Goal: Information Seeking & Learning: Check status

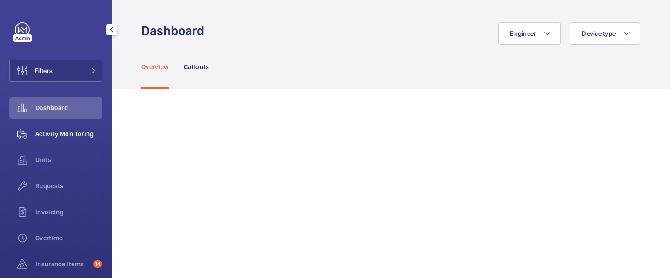
click at [57, 138] on span "Activity Monitoring" at bounding box center [68, 133] width 67 height 9
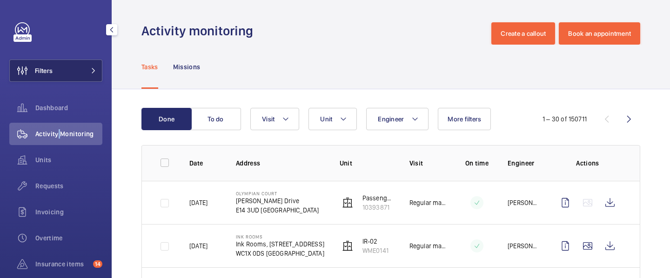
click at [92, 66] on button "Filters" at bounding box center [55, 71] width 93 height 22
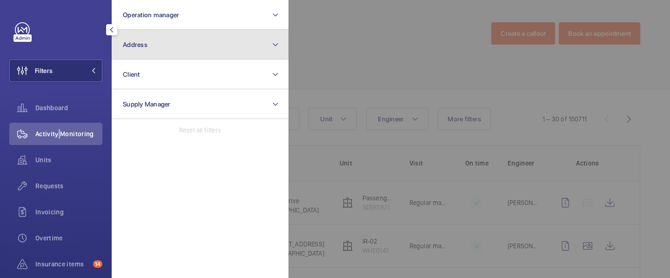
click at [178, 53] on button "Address" at bounding box center [200, 45] width 177 height 30
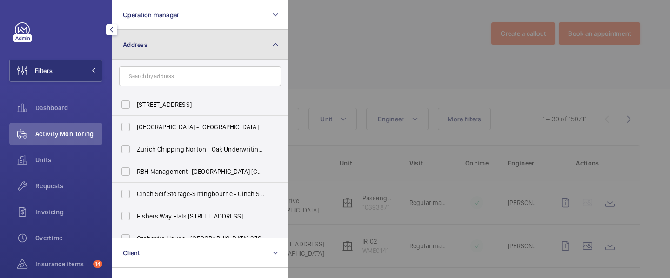
click at [284, 42] on button "Address" at bounding box center [200, 45] width 177 height 30
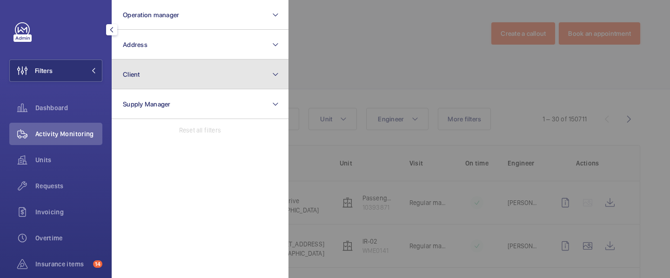
click at [245, 71] on button "Client" at bounding box center [200, 75] width 177 height 30
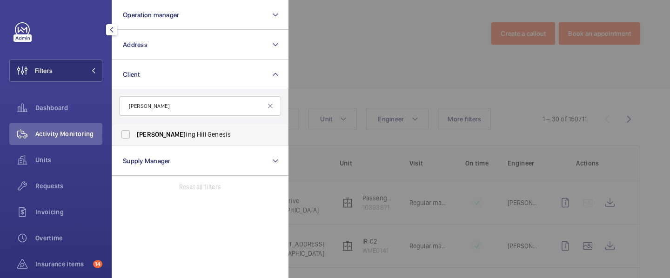
type input "nott"
click at [186, 139] on span "Nott ing Hill Genesis" at bounding box center [201, 134] width 128 height 9
click at [135, 139] on input "Nott ing Hill Genesis" at bounding box center [125, 134] width 19 height 19
checkbox input "true"
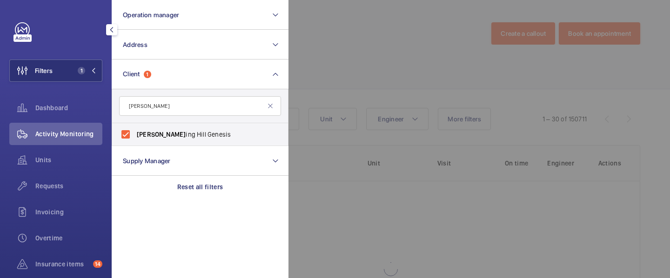
click at [406, 29] on div at bounding box center [623, 139] width 670 height 278
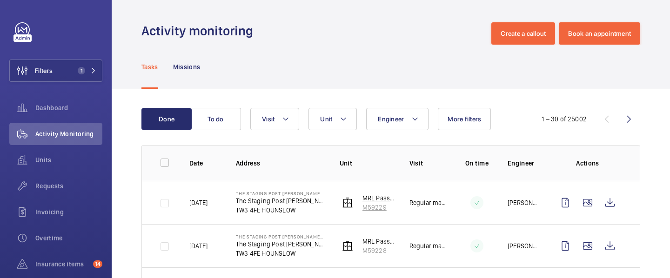
click at [346, 210] on wm-front-device-cell "MRL Pass Lift No 2 R/H Harriott M59229" at bounding box center [366, 202] width 55 height 19
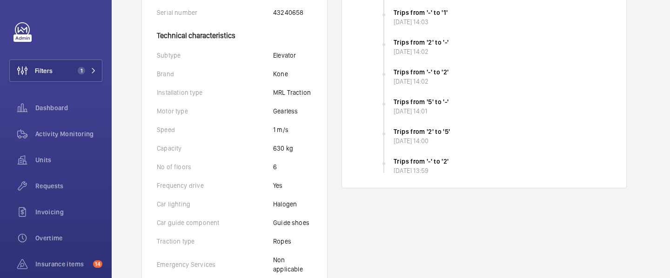
scroll to position [272, 0]
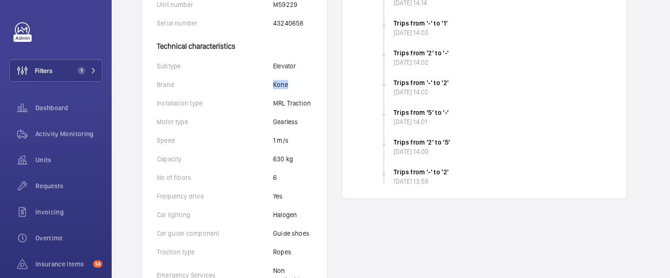
drag, startPoint x: 290, startPoint y: 84, endPoint x: 263, endPoint y: 85, distance: 27.5
click at [263, 85] on div "Brand Kone" at bounding box center [234, 84] width 155 height 9
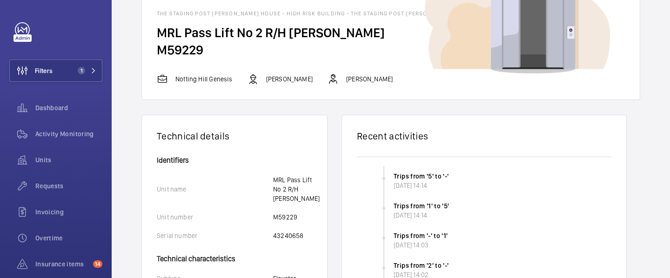
scroll to position [0, 0]
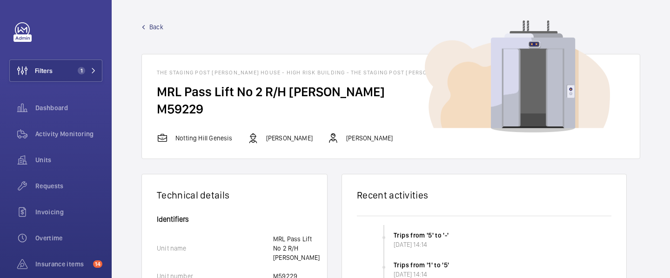
click at [158, 28] on span "Back" at bounding box center [156, 26] width 14 height 9
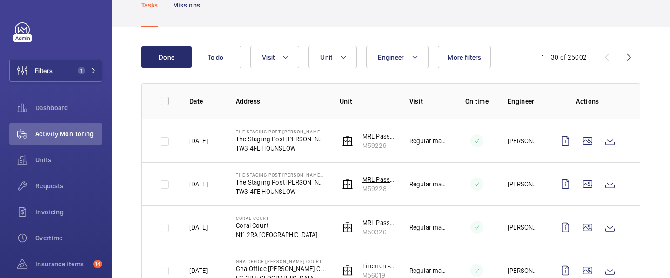
scroll to position [58, 0]
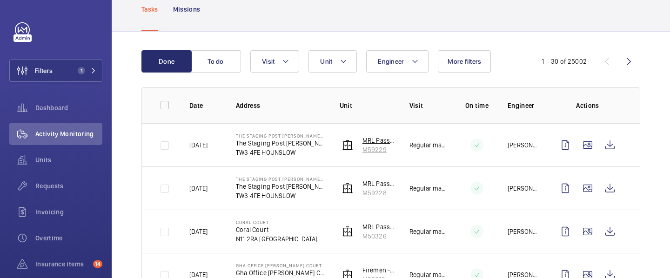
click at [372, 151] on p "M59229" at bounding box center [378, 149] width 32 height 9
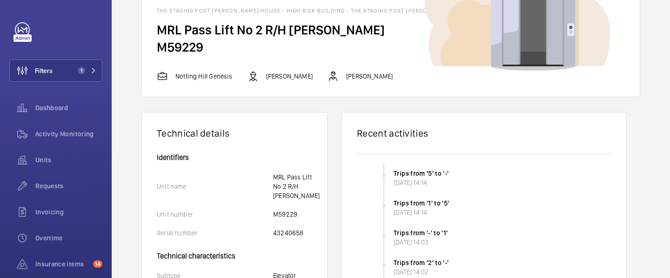
scroll to position [63, 0]
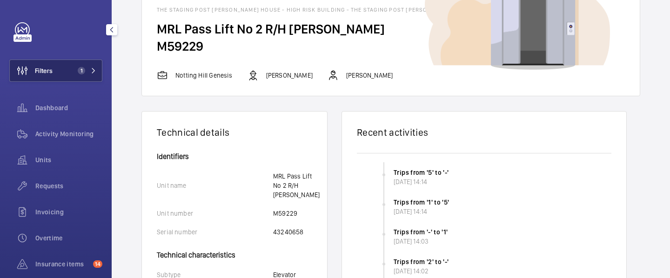
click at [95, 80] on button "Filters 1" at bounding box center [55, 71] width 93 height 22
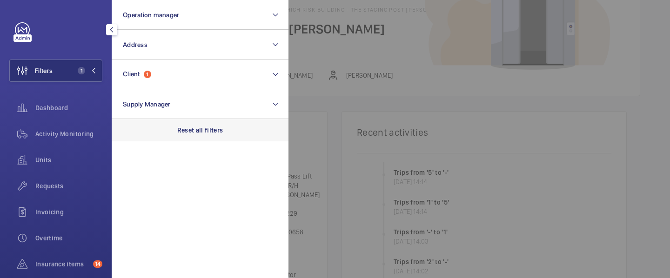
click at [198, 130] on p "Reset all filters" at bounding box center [200, 130] width 46 height 9
click at [344, 116] on div at bounding box center [623, 139] width 670 height 278
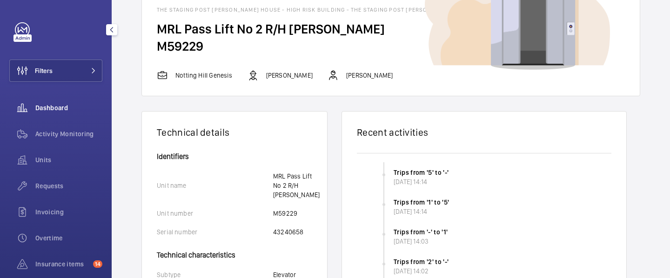
click at [61, 101] on div "Dashboard" at bounding box center [55, 108] width 93 height 22
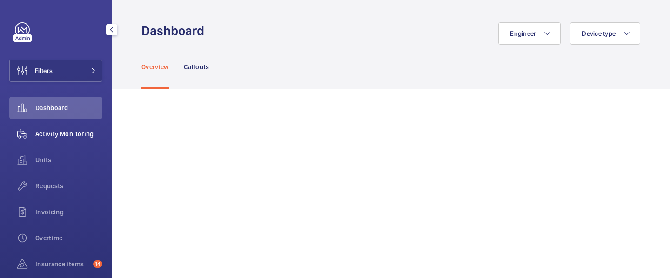
click at [68, 133] on span "Activity Monitoring" at bounding box center [68, 133] width 67 height 9
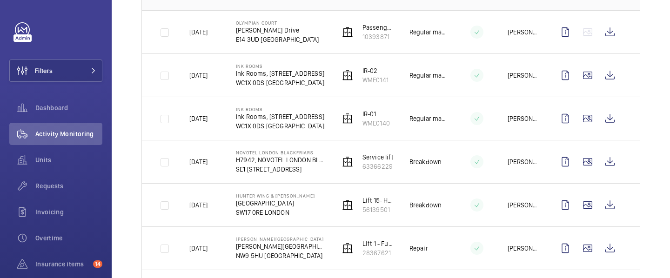
scroll to position [177, 0]
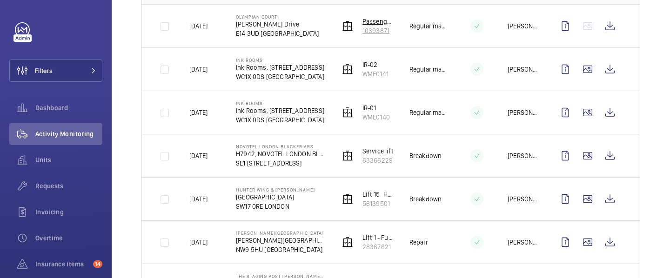
click at [372, 31] on p "10393871" at bounding box center [378, 30] width 32 height 9
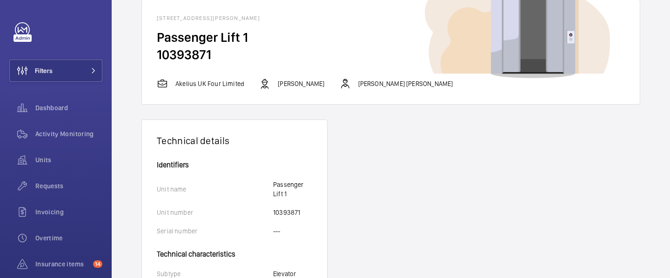
scroll to position [93, 0]
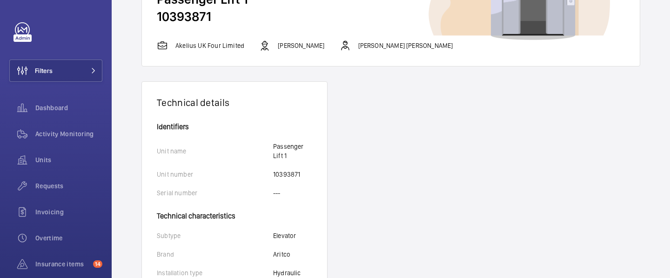
click at [297, 176] on p "10393871" at bounding box center [286, 174] width 27 height 9
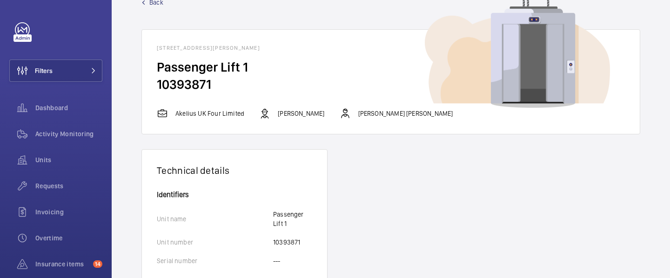
scroll to position [29, 0]
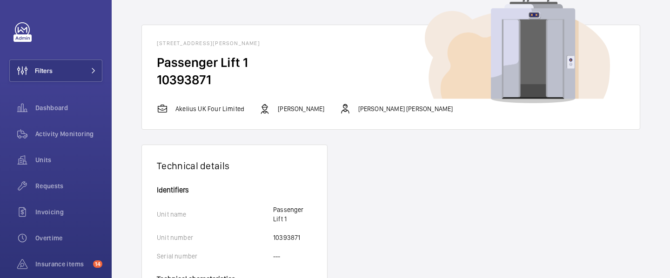
drag, startPoint x: 154, startPoint y: 42, endPoint x: 312, endPoint y: 49, distance: 157.8
click at [312, 49] on wm-front-card-header "Olympian Court - Homer Drive, E14 3UD LONDON" at bounding box center [391, 39] width 498 height 29
drag, startPoint x: 269, startPoint y: 239, endPoint x: 300, endPoint y: 239, distance: 31.2
click at [300, 239] on div "Unit number 10393871" at bounding box center [234, 237] width 155 height 9
click at [292, 236] on p "10393871" at bounding box center [286, 237] width 27 height 9
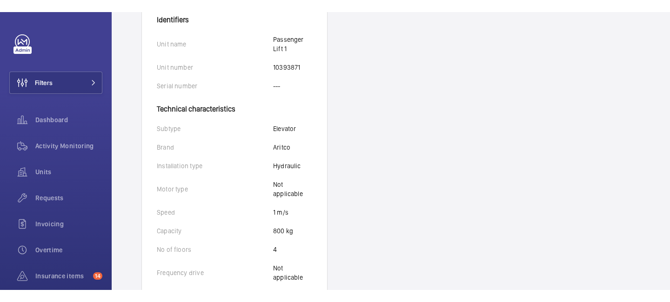
scroll to position [240, 0]
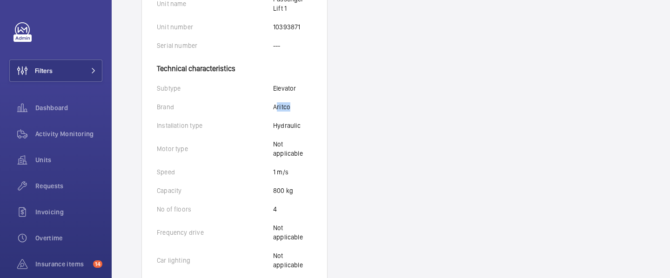
drag, startPoint x: 275, startPoint y: 108, endPoint x: 292, endPoint y: 108, distance: 17.2
click at [292, 108] on div "Brand Aritco" at bounding box center [234, 106] width 155 height 9
click at [277, 106] on p "Aritco" at bounding box center [281, 106] width 17 height 9
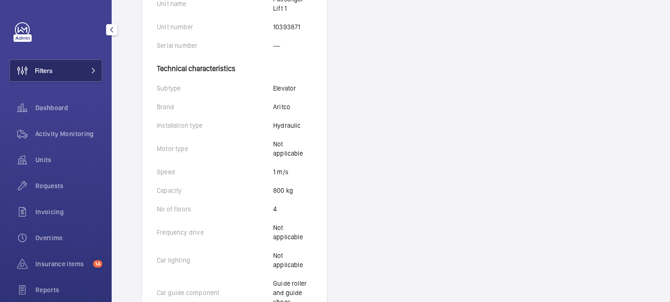
click at [86, 81] on button "Filters" at bounding box center [55, 71] width 93 height 22
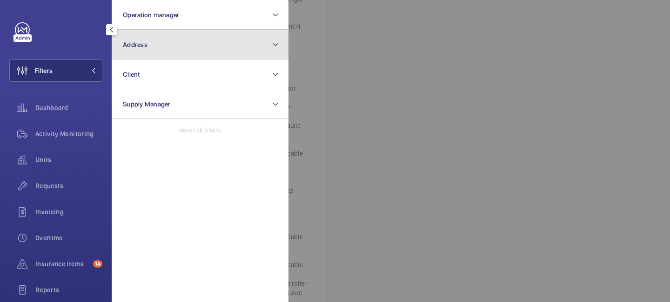
click at [158, 35] on button "Address" at bounding box center [200, 45] width 177 height 30
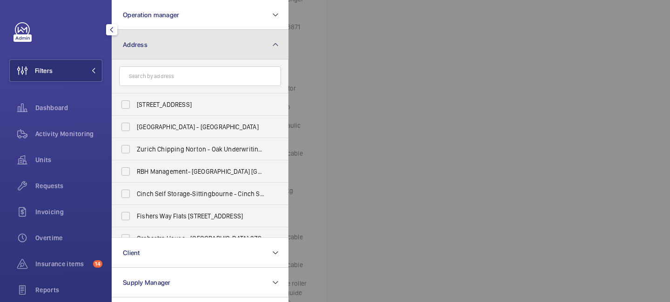
click at [157, 53] on button "Address" at bounding box center [200, 45] width 177 height 30
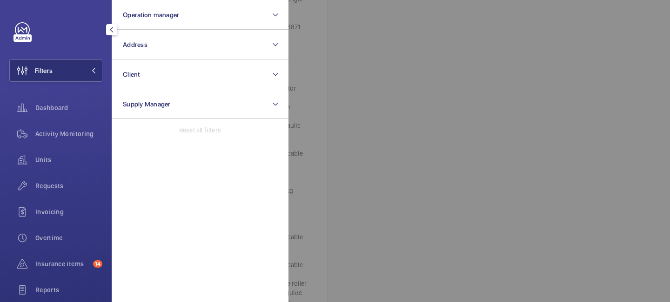
click at [341, 32] on div at bounding box center [623, 151] width 670 height 302
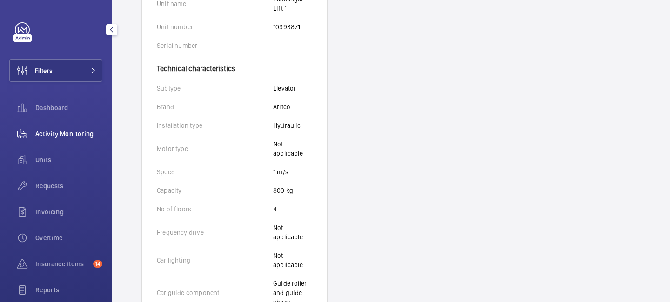
click at [51, 133] on span "Activity Monitoring" at bounding box center [68, 133] width 67 height 9
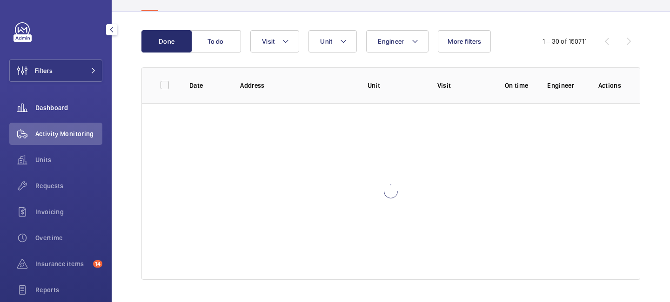
scroll to position [240, 0]
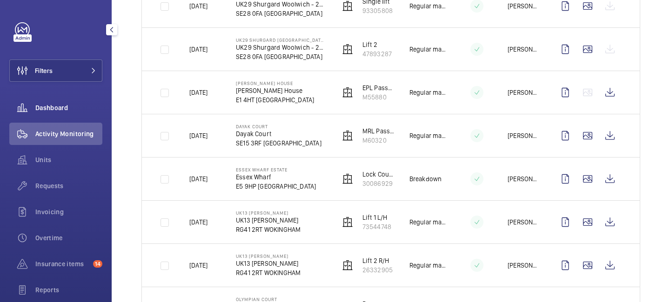
click at [39, 110] on span "Dashboard" at bounding box center [68, 107] width 67 height 9
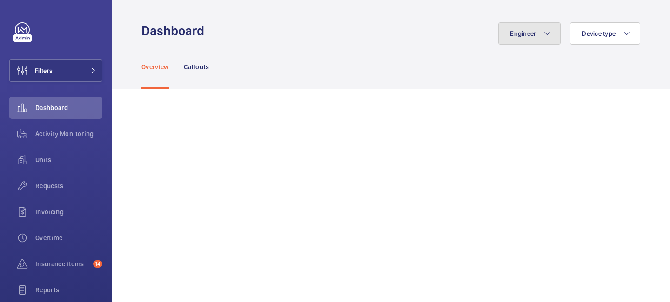
click at [528, 33] on span "Engineer" at bounding box center [523, 33] width 26 height 7
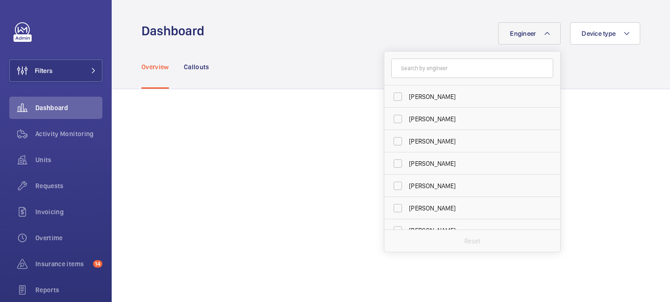
click at [476, 64] on input "text" at bounding box center [472, 69] width 162 height 20
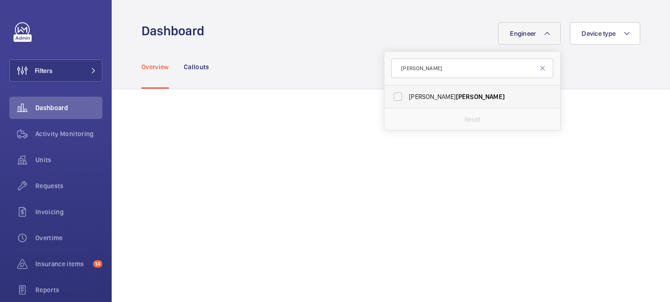
type input "bray"
click at [472, 93] on span "Mike Bray" at bounding box center [473, 96] width 128 height 9
click at [407, 93] on input "Mike Bray" at bounding box center [397, 96] width 19 height 19
checkbox input "true"
click at [317, 38] on div "Engineer 1 bray Mike Bray Reset Device type" at bounding box center [425, 33] width 430 height 22
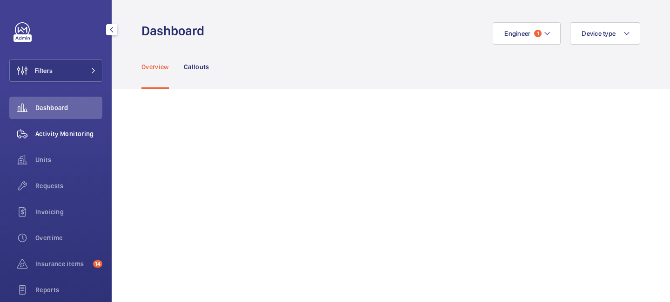
click at [57, 136] on span "Activity Monitoring" at bounding box center [68, 133] width 67 height 9
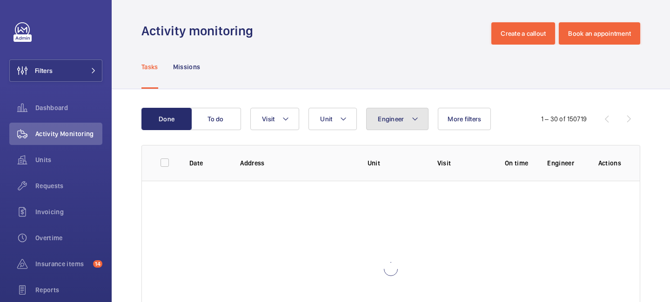
click at [412, 128] on button "Engineer" at bounding box center [397, 119] width 62 height 22
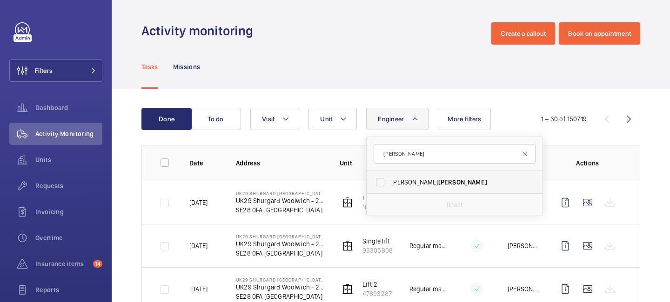
type input "bray"
click at [438, 182] on span "Bray" at bounding box center [462, 182] width 49 height 7
click at [389, 182] on input "Mike Bray" at bounding box center [380, 182] width 19 height 19
checkbox input "true"
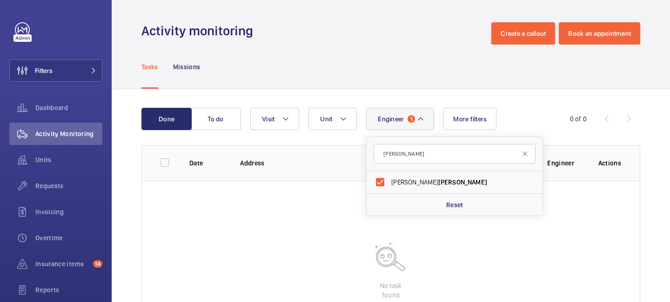
click at [362, 67] on div "Tasks Missions" at bounding box center [390, 67] width 498 height 44
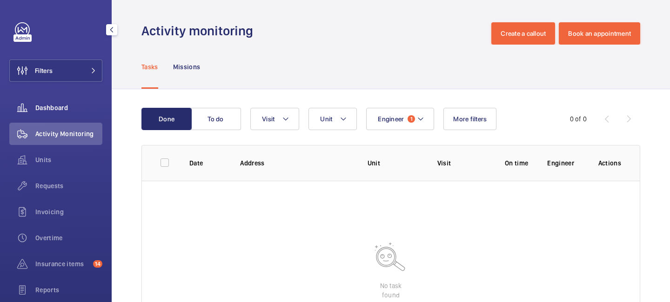
click at [58, 108] on span "Dashboard" at bounding box center [68, 107] width 67 height 9
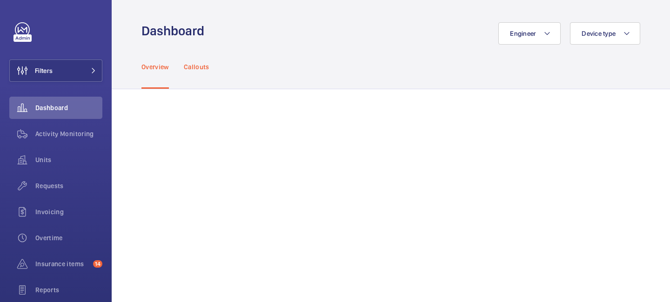
click at [200, 68] on p "Callouts" at bounding box center [197, 66] width 26 height 9
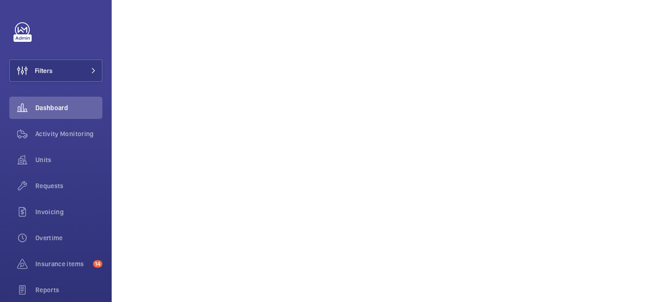
scroll to position [813, 0]
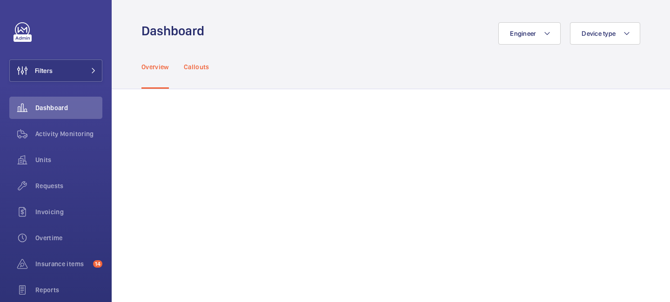
click at [199, 63] on p "Callouts" at bounding box center [197, 66] width 26 height 9
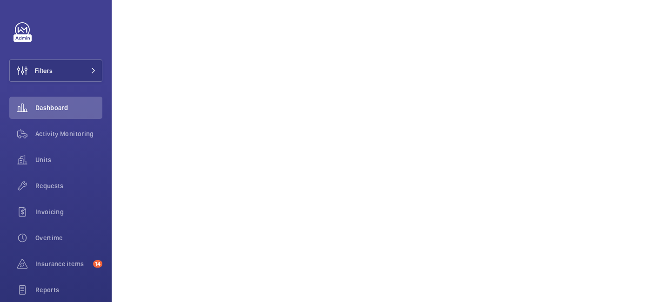
scroll to position [819, 0]
click at [88, 73] on span at bounding box center [90, 71] width 11 height 6
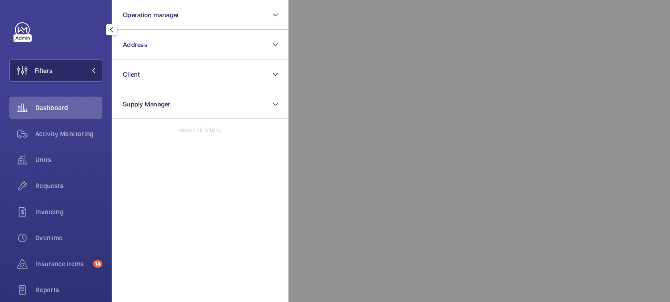
click at [95, 73] on mat-icon at bounding box center [94, 71] width 6 height 6
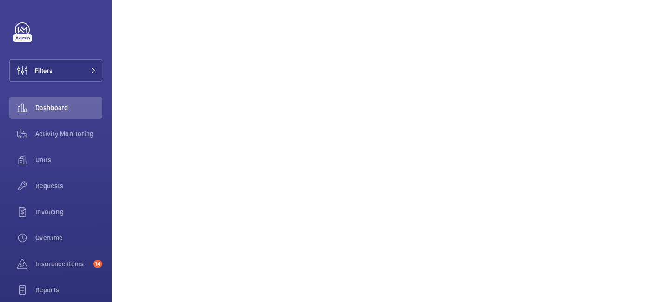
scroll to position [0, 0]
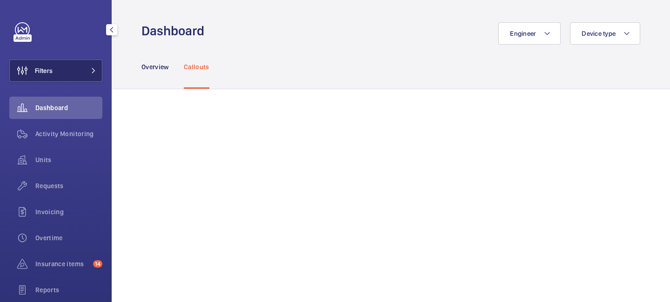
click at [93, 73] on mat-icon at bounding box center [94, 71] width 6 height 6
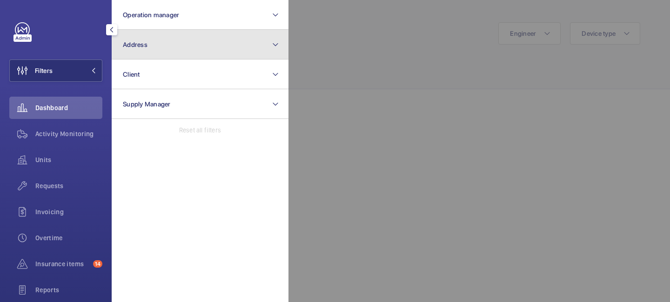
click at [158, 44] on button "Address" at bounding box center [200, 45] width 177 height 30
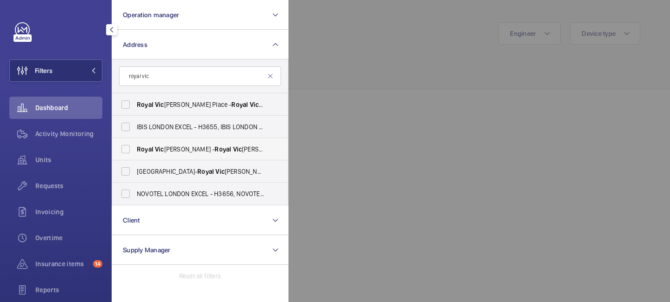
type input "royal vic"
click at [173, 153] on span "Royal Vic toria - [STREET_ADDRESS]" at bounding box center [201, 149] width 128 height 9
click at [135, 153] on input "Royal Vic toria - [STREET_ADDRESS]" at bounding box center [125, 149] width 19 height 19
checkbox input "true"
click at [342, 46] on div at bounding box center [623, 151] width 670 height 302
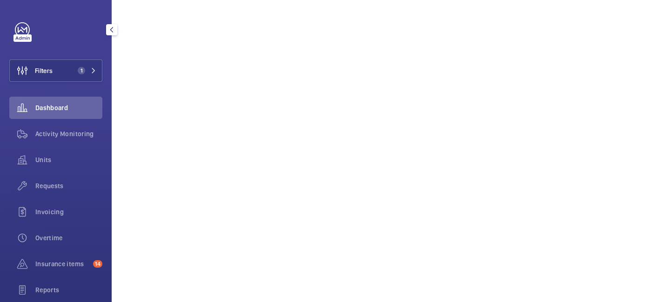
scroll to position [609, 0]
click at [94, 68] on mat-icon at bounding box center [94, 71] width 6 height 6
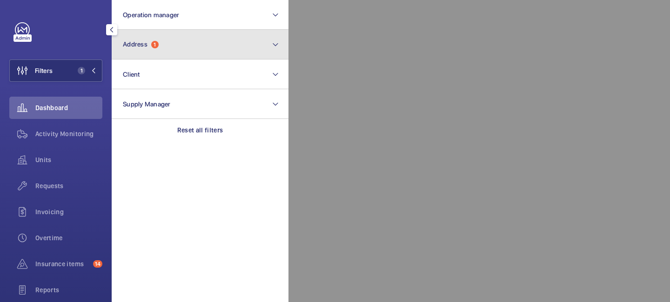
click at [156, 46] on span "1" at bounding box center [154, 44] width 7 height 7
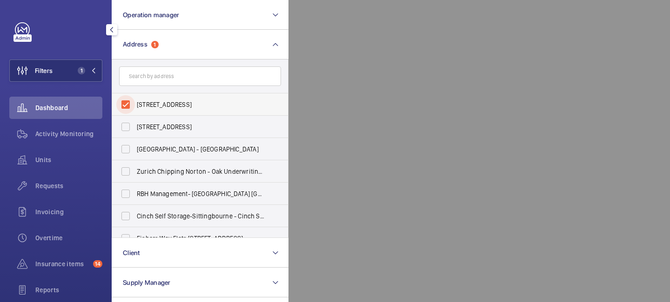
click at [125, 105] on input "[STREET_ADDRESS]" at bounding box center [125, 104] width 19 height 19
checkbox input "false"
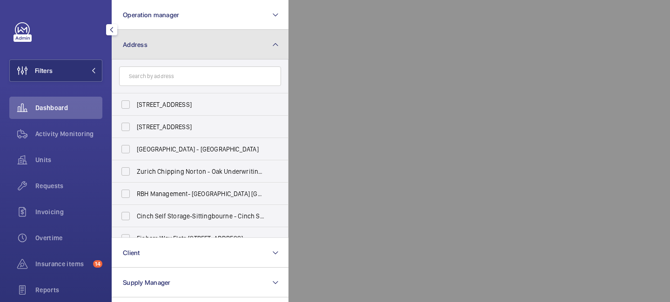
click at [284, 46] on button "Address" at bounding box center [200, 45] width 177 height 30
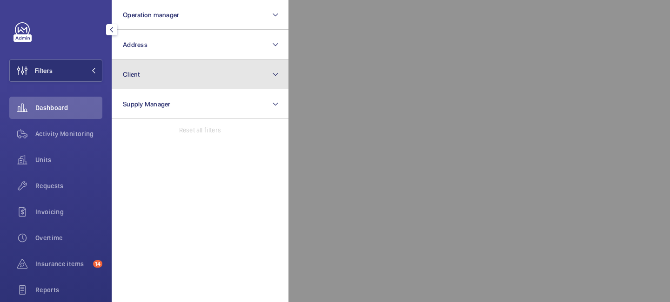
click at [220, 73] on button "Client" at bounding box center [200, 75] width 177 height 30
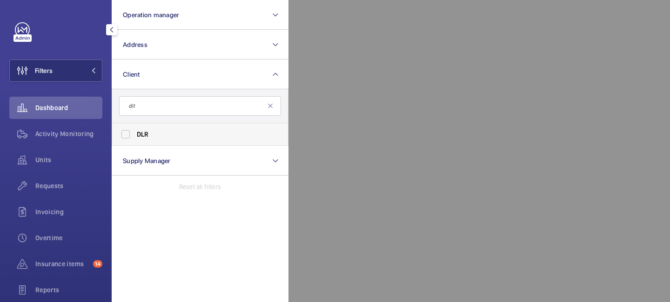
type input "dlr"
click at [166, 143] on label "DLR" at bounding box center [193, 134] width 162 height 22
click at [135, 143] on input "DLR" at bounding box center [125, 134] width 19 height 19
checkbox input "true"
click at [658, 87] on div at bounding box center [623, 151] width 670 height 302
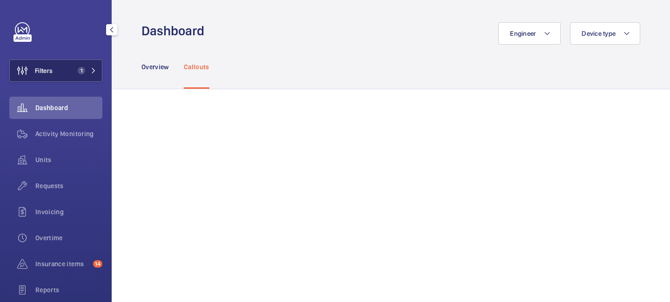
click at [99, 70] on button "Filters 1" at bounding box center [55, 71] width 93 height 22
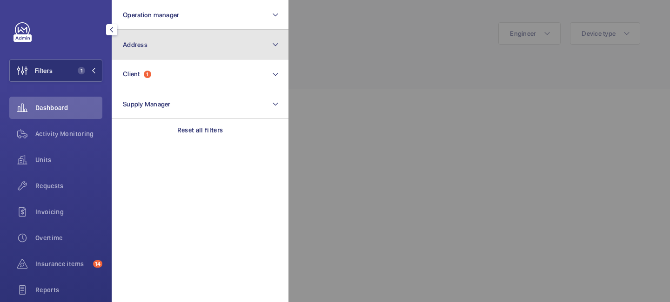
click at [155, 40] on button "Address" at bounding box center [200, 45] width 177 height 30
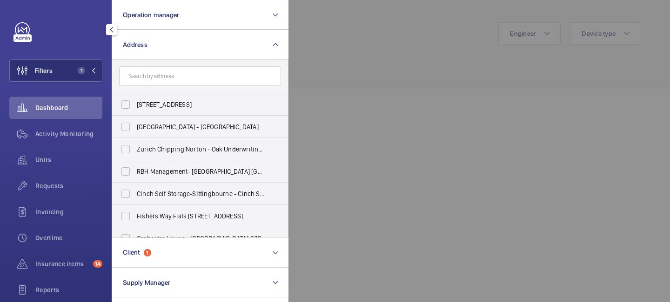
click at [148, 71] on input "text" at bounding box center [200, 76] width 162 height 20
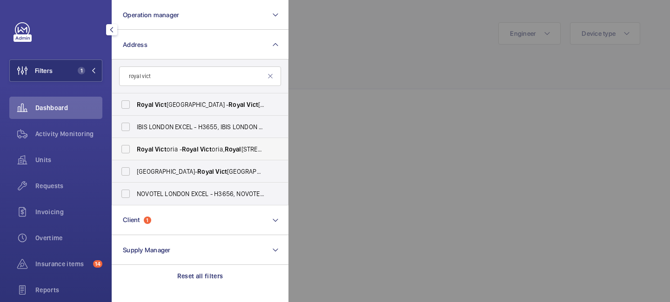
type input "royal vict"
click at [175, 151] on span "Royal Vict oria - [STREET_ADDRESS]" at bounding box center [201, 149] width 128 height 9
click at [135, 151] on input "Royal Vict oria - [STREET_ADDRESS]" at bounding box center [125, 149] width 19 height 19
checkbox input "true"
click at [434, 41] on div at bounding box center [623, 151] width 670 height 302
